Goal: Manage account settings

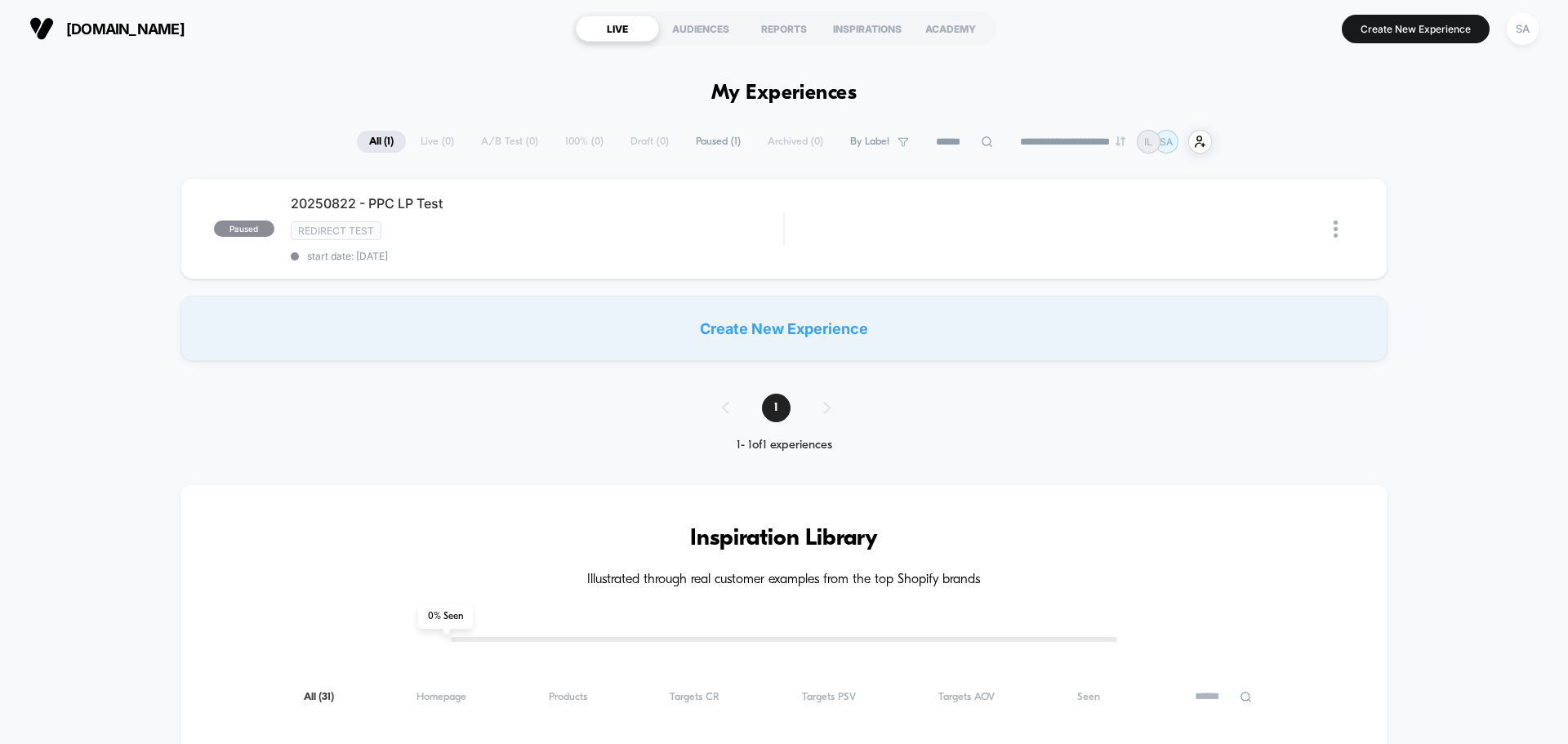
click at [1511, 210] on div "paused 20250822 - PPC LP Test Redirect Test start date: [DATE] Edit Duplicate P…" at bounding box center [784, 269] width 1568 height 183
click at [1514, 38] on div "SA" at bounding box center [1523, 29] width 32 height 32
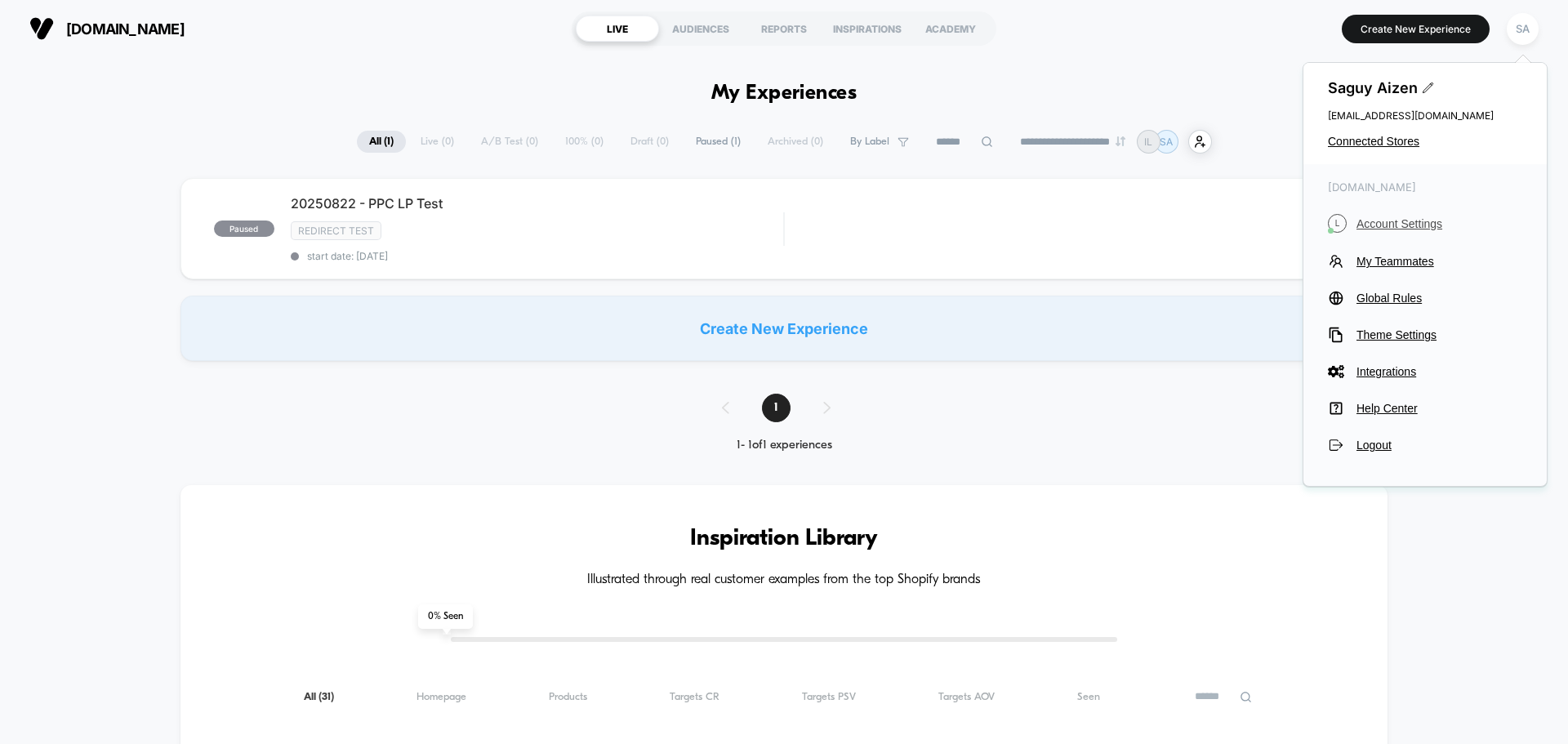
click at [1372, 225] on span "Account Settings" at bounding box center [1440, 224] width 166 height 13
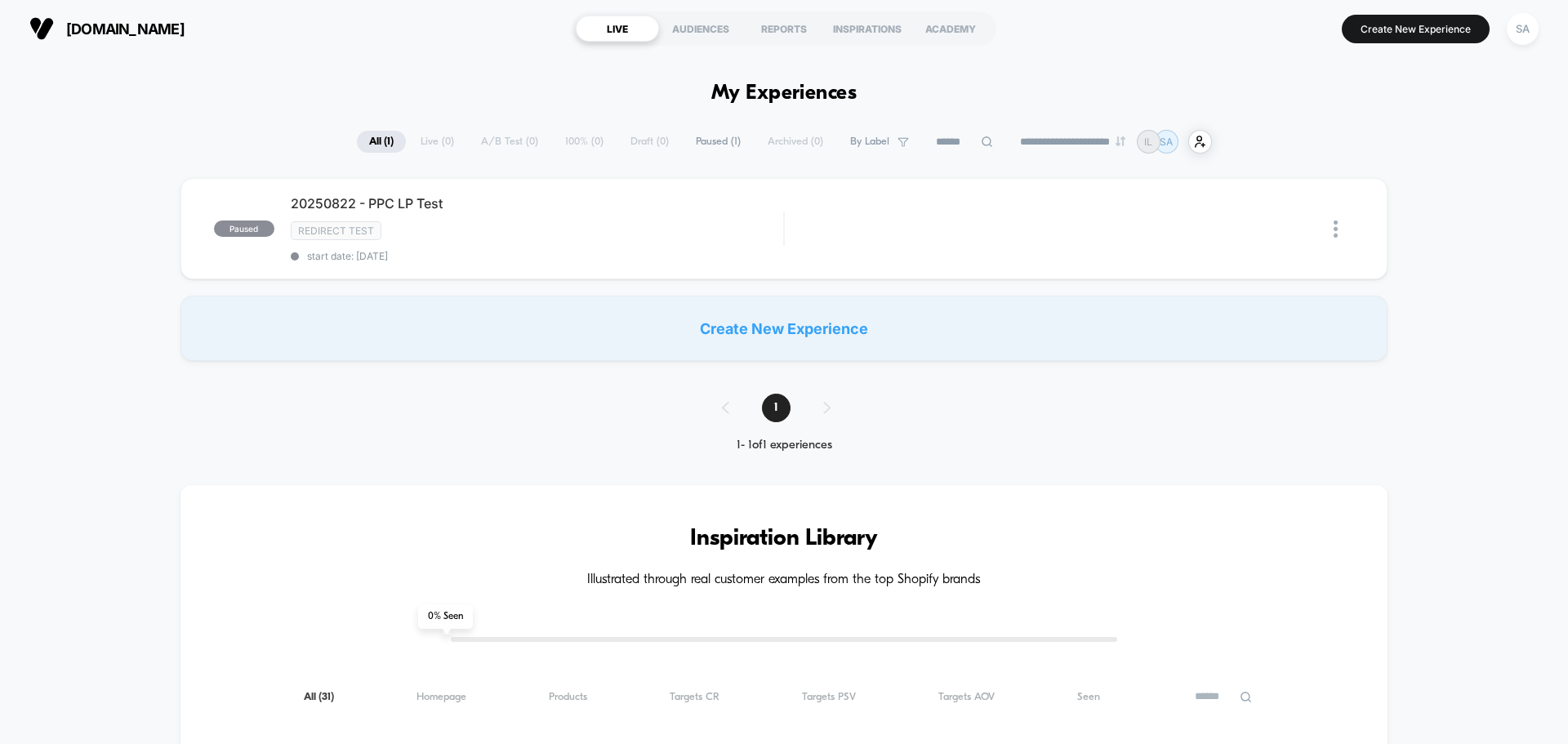
click at [100, 360] on div "paused 20250822 - PPC LP Test Redirect Test start date: [DATE] Edit Duplicate P…" at bounding box center [784, 269] width 1568 height 183
